Goal: Task Accomplishment & Management: Use online tool/utility

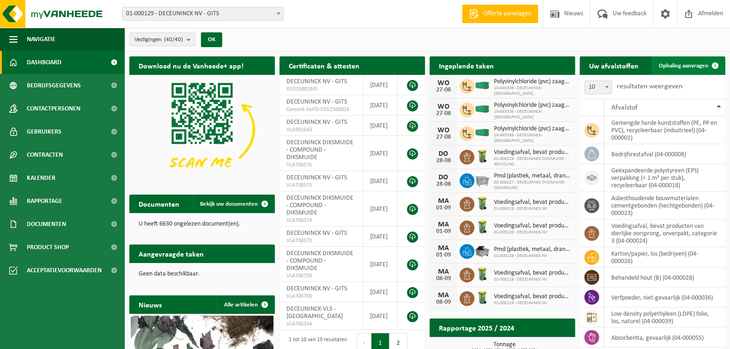
click at [678, 66] on span "Ophaling aanvragen" at bounding box center [683, 66] width 49 height 6
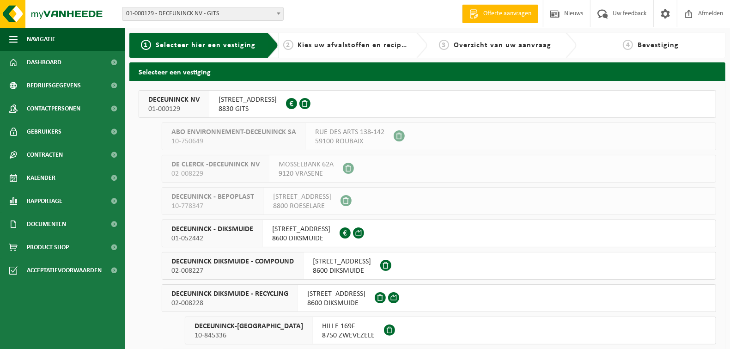
click at [182, 98] on span "DECEUNINCK NV" at bounding box center [173, 99] width 51 height 9
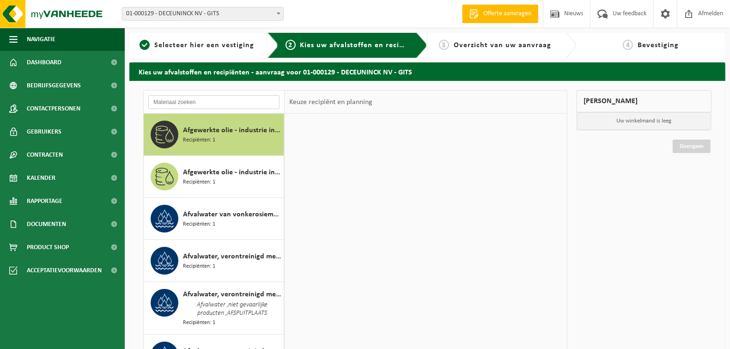
click at [180, 106] on input "text" at bounding box center [213, 102] width 131 height 14
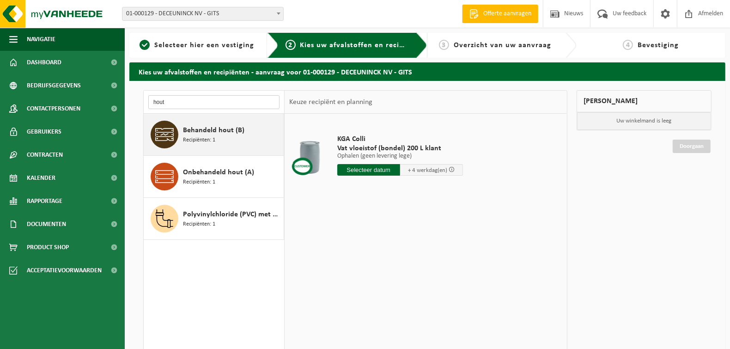
type input "hout"
click at [201, 127] on span "Behandeld hout (B)" at bounding box center [213, 130] width 61 height 11
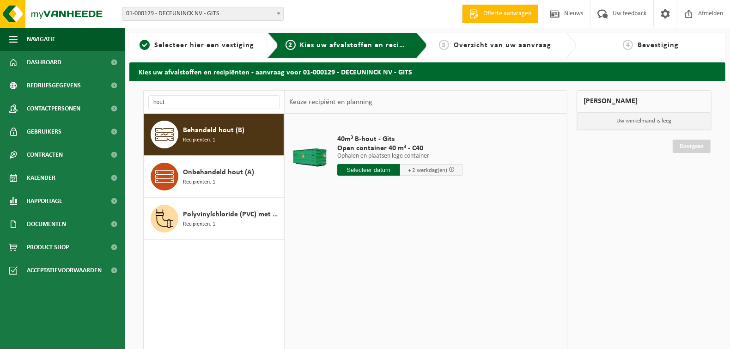
click at [361, 168] on input "text" at bounding box center [368, 170] width 63 height 12
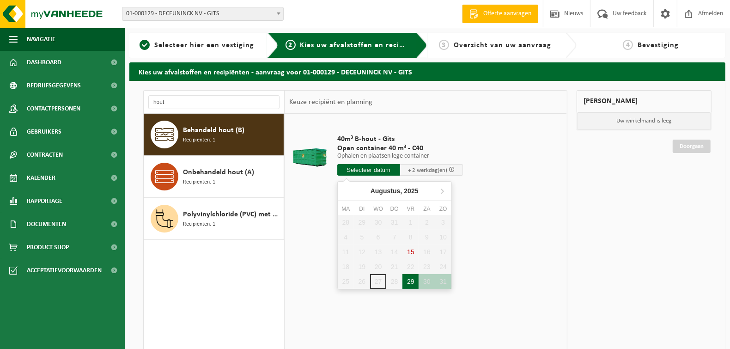
click at [410, 281] on div "29" at bounding box center [410, 281] width 16 height 15
type input "Van 2025-08-29"
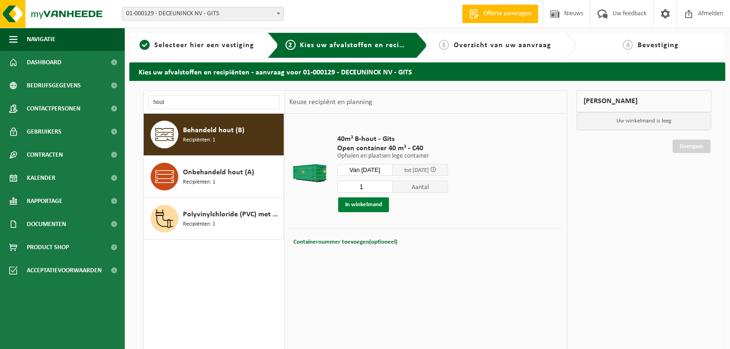
click at [371, 205] on button "In winkelmand" at bounding box center [363, 204] width 51 height 15
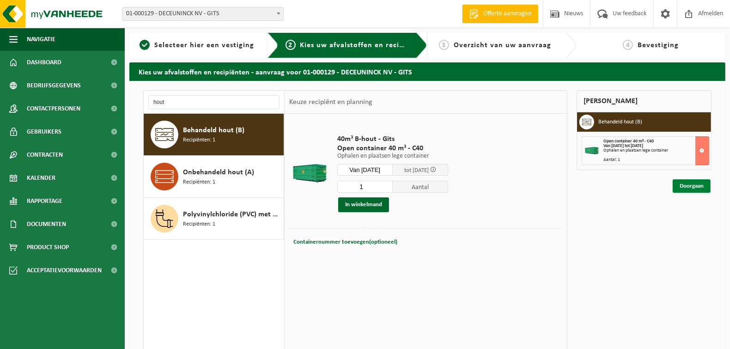
click at [691, 185] on link "Doorgaan" at bounding box center [691, 185] width 38 height 13
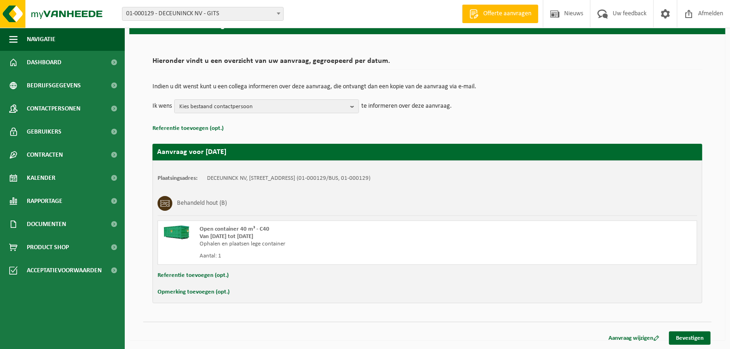
scroll to position [47, 0]
click at [353, 103] on b "button" at bounding box center [354, 106] width 8 height 13
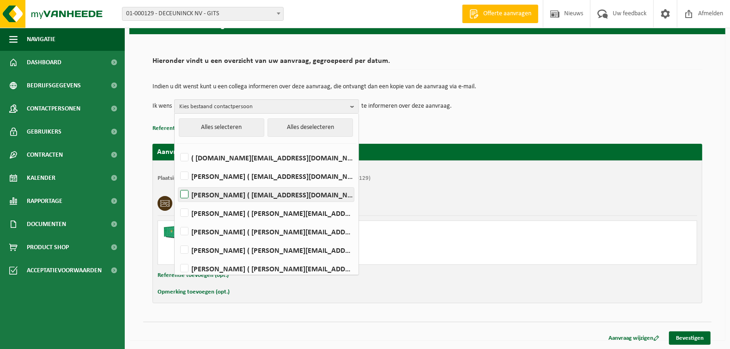
click at [183, 194] on label "LORENZO DE WISPELAERE ( lorenzo.dewispelaere@deceuninck.com )" at bounding box center [265, 194] width 175 height 14
click at [177, 183] on input "LORENZO DE WISPELAERE ( lorenzo.dewispelaere@deceuninck.com )" at bounding box center [176, 182] width 0 height 0
checkbox input "true"
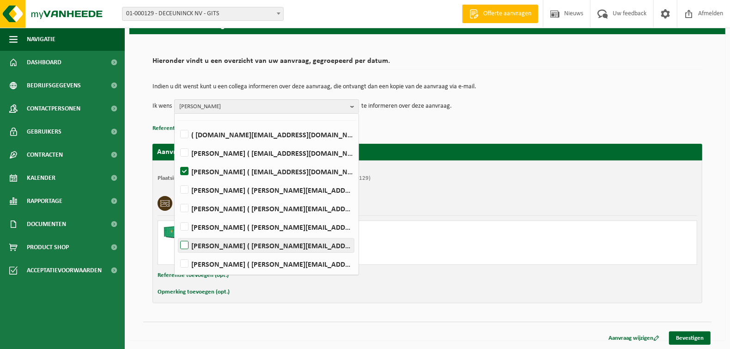
click at [184, 262] on label "PIETER VERZYCK ( pieter.verzyck@deceuninck.com )" at bounding box center [265, 264] width 175 height 14
click at [177, 252] on input "PIETER VERZYCK ( pieter.verzyck@deceuninck.com )" at bounding box center [176, 252] width 0 height 0
checkbox input "true"
click at [689, 336] on link "Bevestigen" at bounding box center [690, 337] width 42 height 13
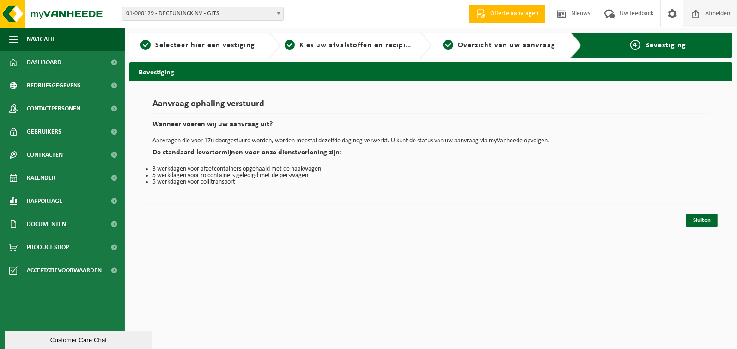
click at [717, 13] on span "Afmelden" at bounding box center [717, 13] width 30 height 27
